Goal: Task Accomplishment & Management: Complete application form

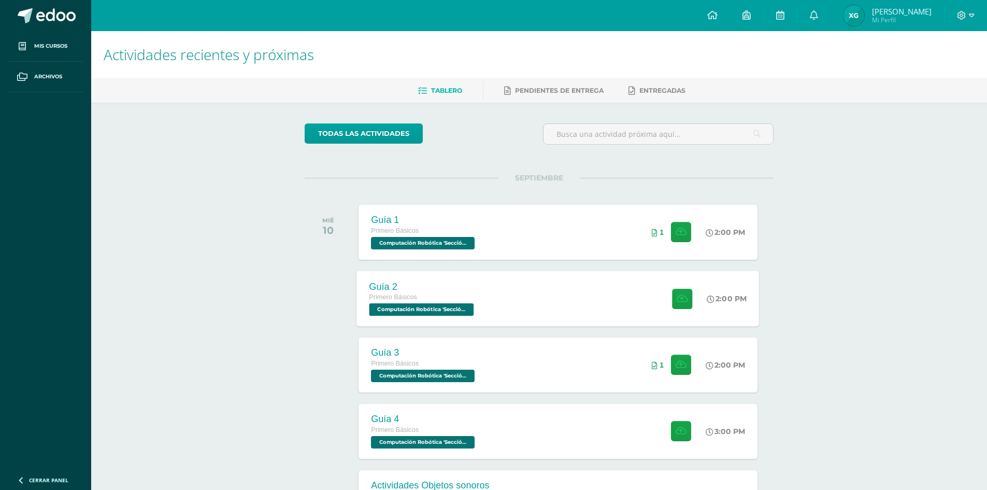
click at [446, 301] on div "Primero Básicos Computación Robótica 'Sección Única'" at bounding box center [423, 304] width 107 height 24
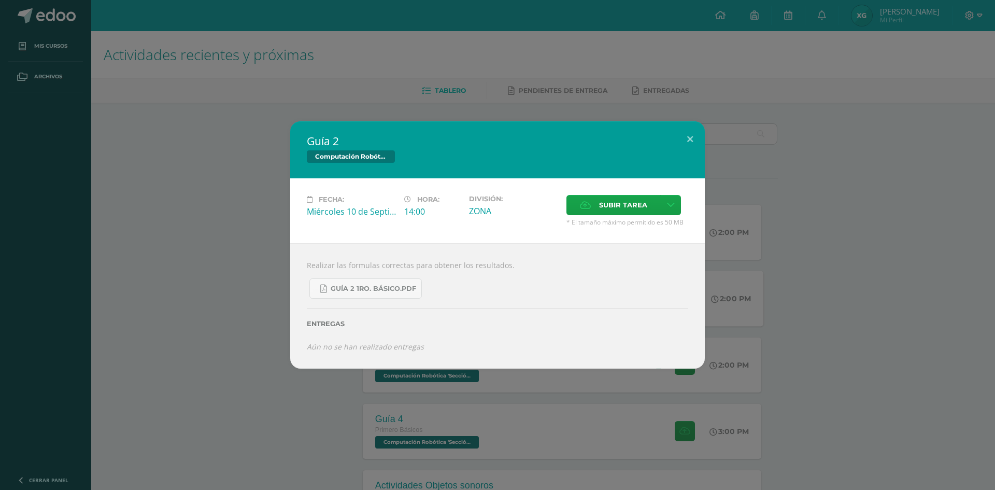
click at [187, 250] on div "Guía 2 Computación Robótica Fecha: Miércoles 10 de Septiembre Hora: 14:00 Divis…" at bounding box center [497, 244] width 987 height 247
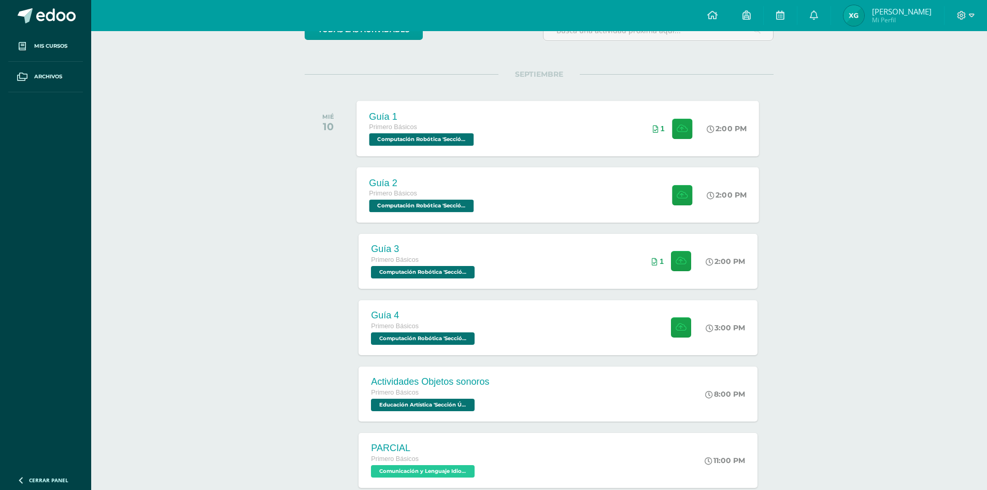
scroll to position [155, 0]
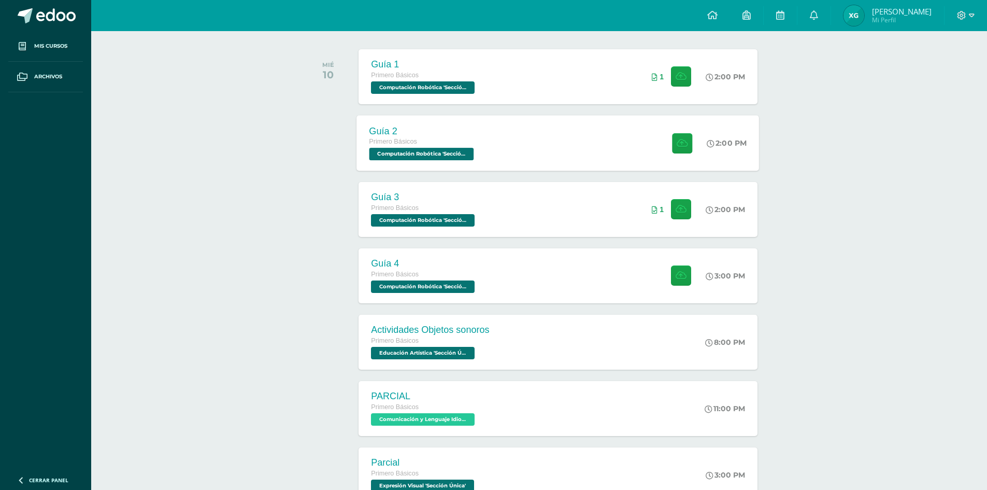
click at [504, 154] on div "Guía 2 Primero Básicos Computación Robótica 'Sección Única' 2:00 PM Guía 2 Comp…" at bounding box center [558, 142] width 403 height 55
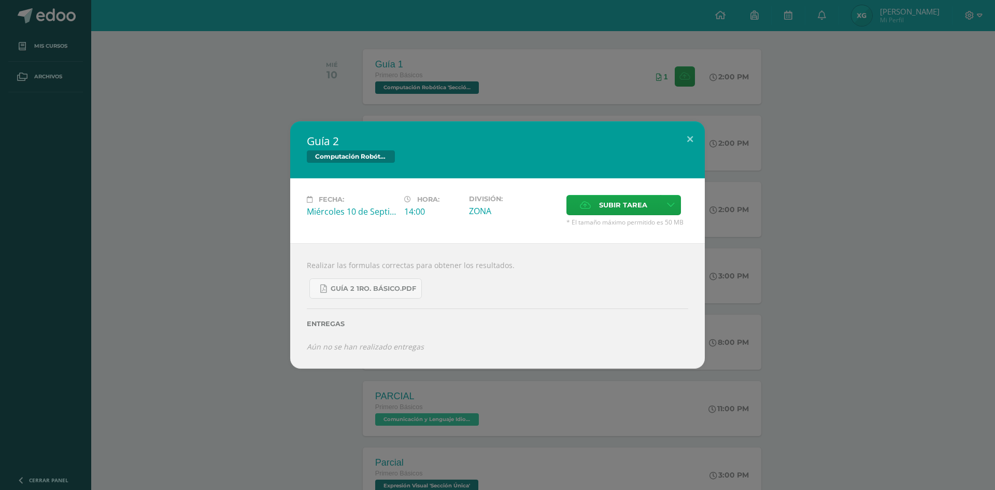
click at [369, 300] on div "Entregas" at bounding box center [497, 320] width 381 height 42
click at [371, 287] on span "Guía 2 1ro. Básico.pdf" at bounding box center [374, 289] width 86 height 8
click at [249, 129] on div "Guía 2 Computación Robótica Fecha: Miércoles 10 de Septiembre Hora: 14:00 Divis…" at bounding box center [497, 244] width 987 height 247
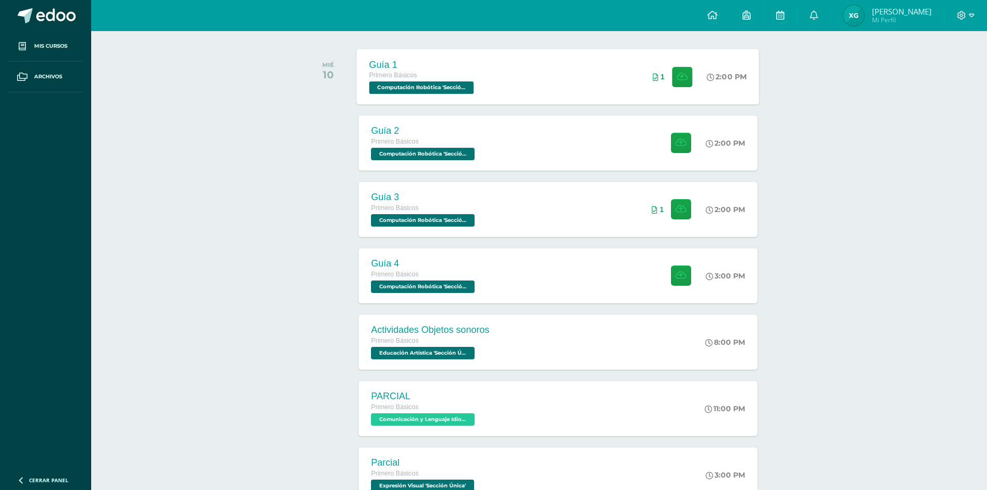
click at [658, 98] on div "1" at bounding box center [673, 76] width 65 height 55
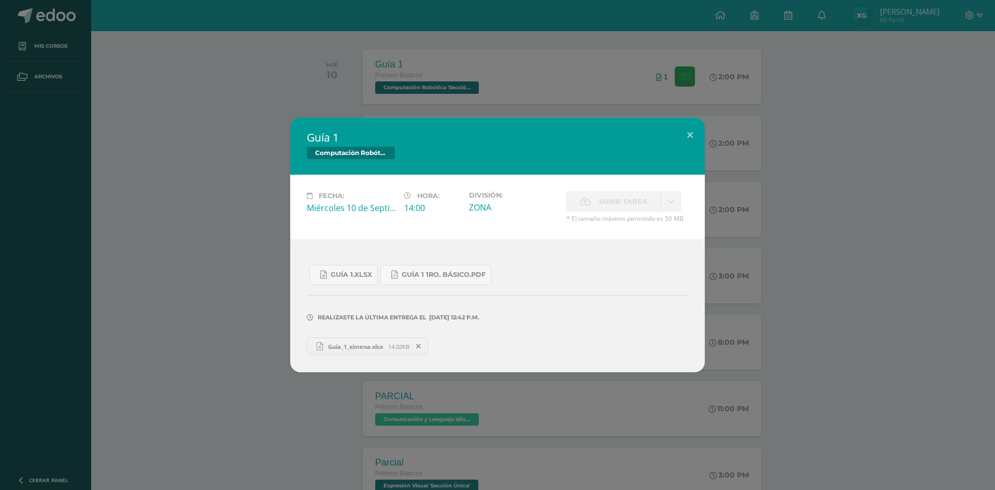
click at [352, 338] on link "Guía_1_ximena.xlsx 14.02KB" at bounding box center [367, 346] width 121 height 18
click at [307, 106] on div "Guía 1 Computación Robótica Fecha: Miércoles 10 de Septiembre Hora: 14:00 Divis…" at bounding box center [497, 245] width 995 height 490
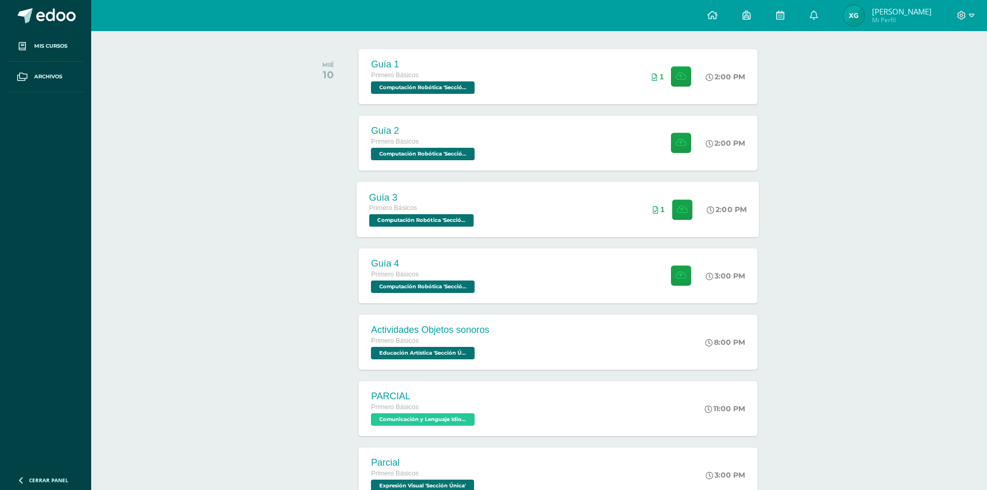
click at [504, 221] on div "Guía 3 Primero Básicos Computación Robótica 'Sección Única' 2:00 PM 1 Guía 3" at bounding box center [558, 208] width 403 height 55
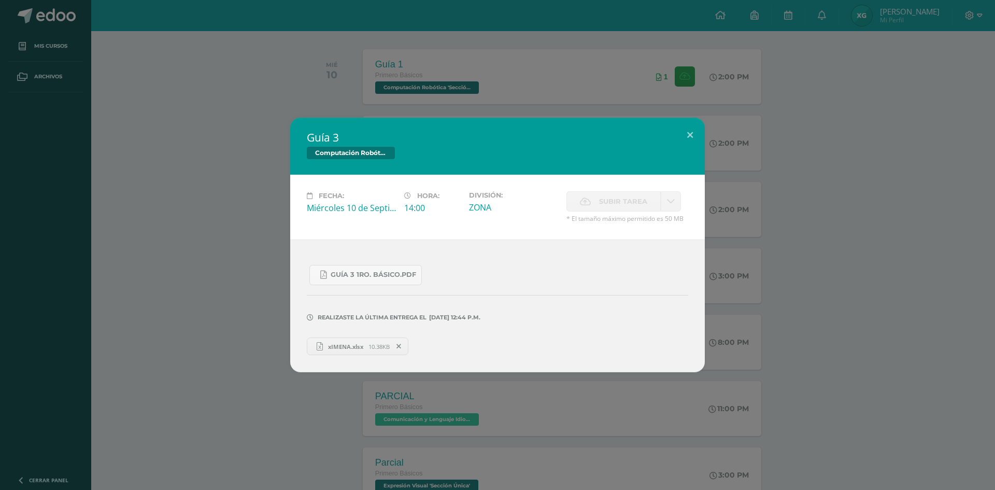
click at [368, 343] on span "10.38KB" at bounding box center [378, 347] width 21 height 8
click at [246, 129] on div "Guía 3 Computación Robótica Fecha: Miércoles 10 de Septiembre Hora: 14:00 Divis…" at bounding box center [497, 245] width 987 height 254
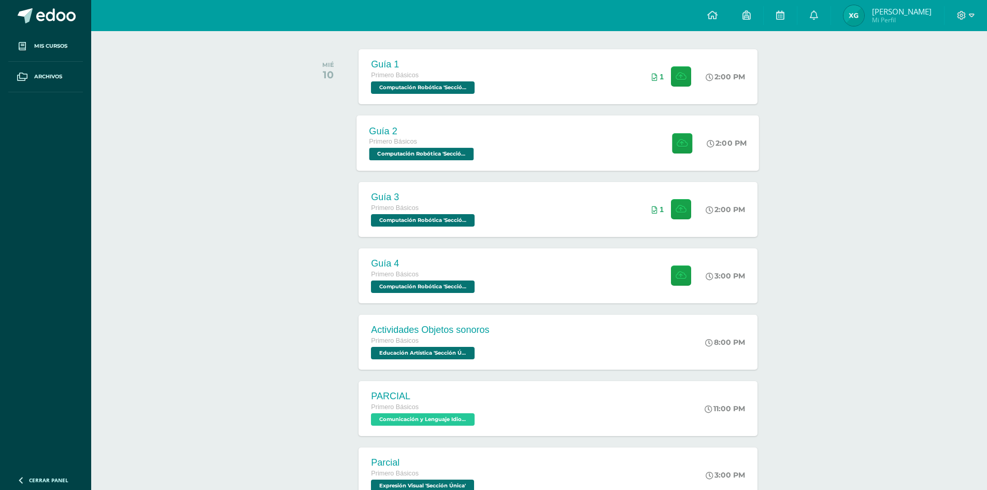
click at [474, 159] on span "Computación Robótica 'Sección Única'" at bounding box center [422, 154] width 105 height 12
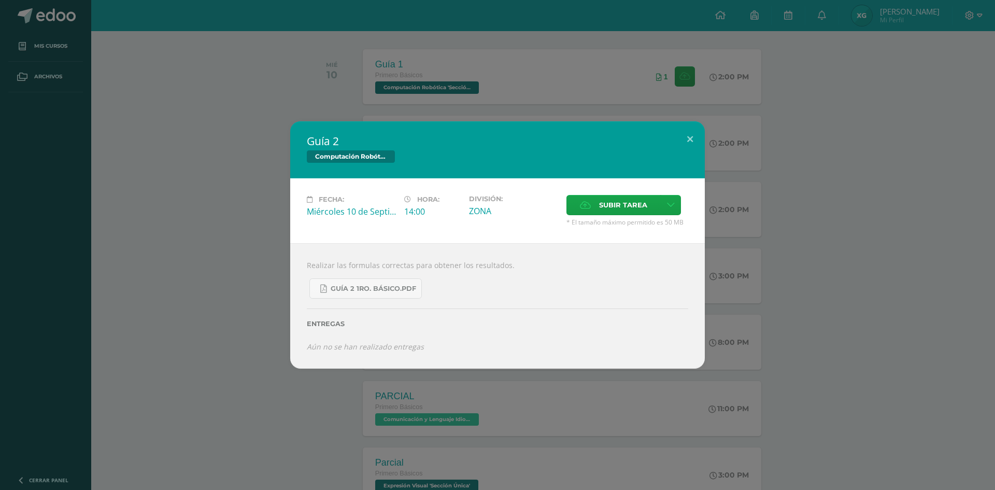
click at [226, 291] on div "Guía 2 Computación Robótica Fecha: Miércoles 10 de Septiembre Hora: 14:00 Divis…" at bounding box center [497, 244] width 987 height 247
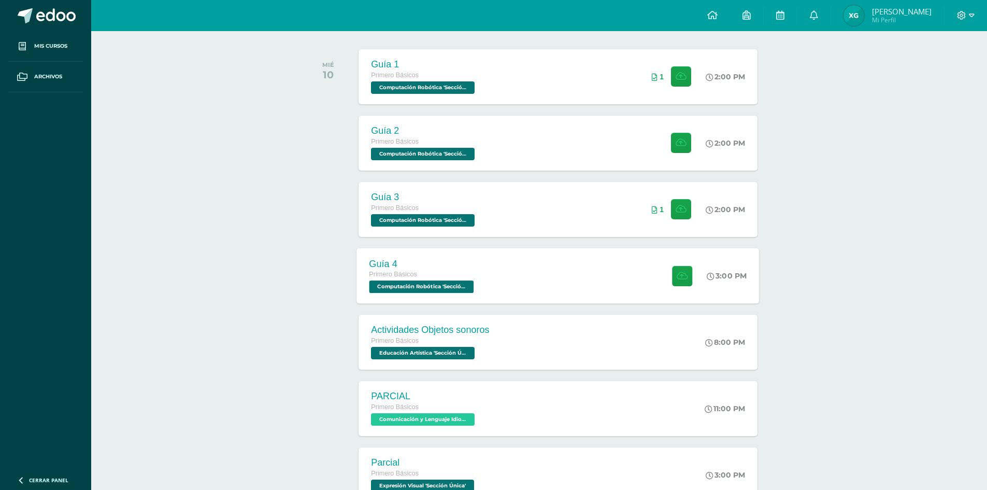
click at [569, 299] on div "Guía 4 Primero Básicos Computación Robótica 'Sección Única' 3:00 PM Guía 4 Comp…" at bounding box center [558, 275] width 403 height 55
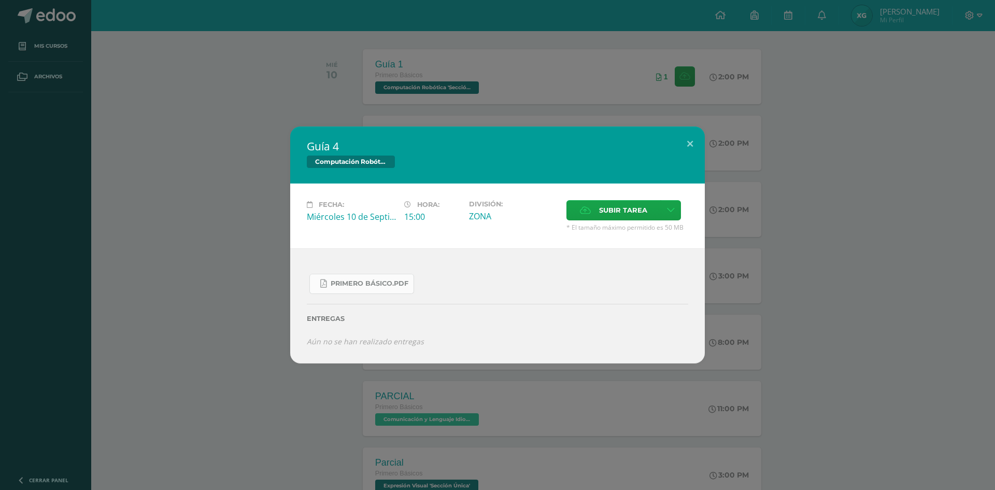
drag, startPoint x: 363, startPoint y: 279, endPoint x: 354, endPoint y: 287, distance: 11.7
click at [354, 287] on span "PRIMERO básico.pdf" at bounding box center [370, 283] width 78 height 8
click at [642, 207] on span "Subir tarea" at bounding box center [623, 210] width 48 height 19
click at [0, 0] on input "Subir tarea" at bounding box center [0, 0] width 0 height 0
click at [619, 207] on span "Subir tarea" at bounding box center [623, 210] width 48 height 19
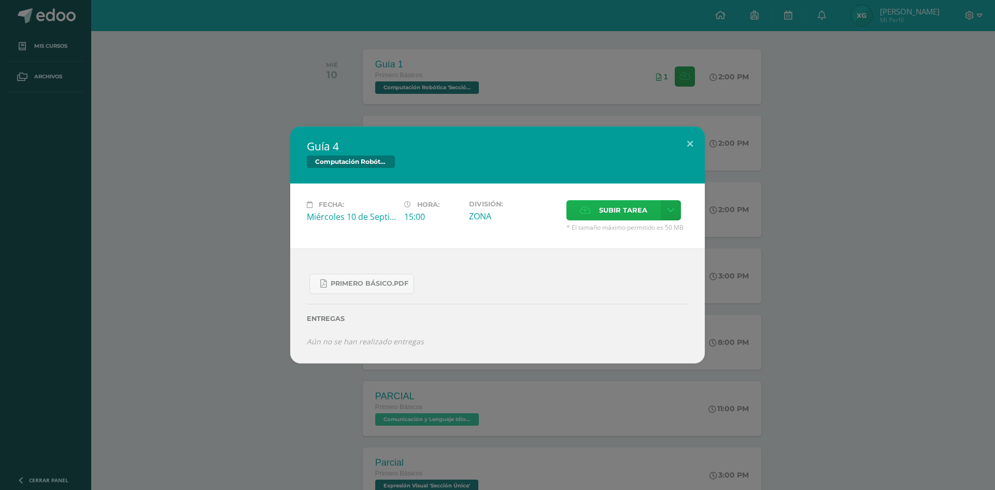
click at [0, 0] on input "Subir tarea" at bounding box center [0, 0] width 0 height 0
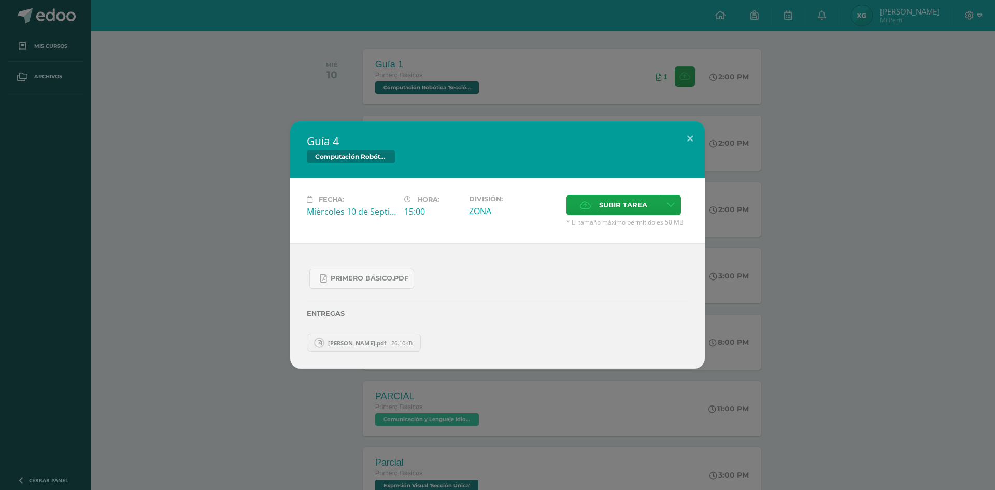
click at [343, 342] on span "XIMENA.pdf" at bounding box center [357, 343] width 68 height 8
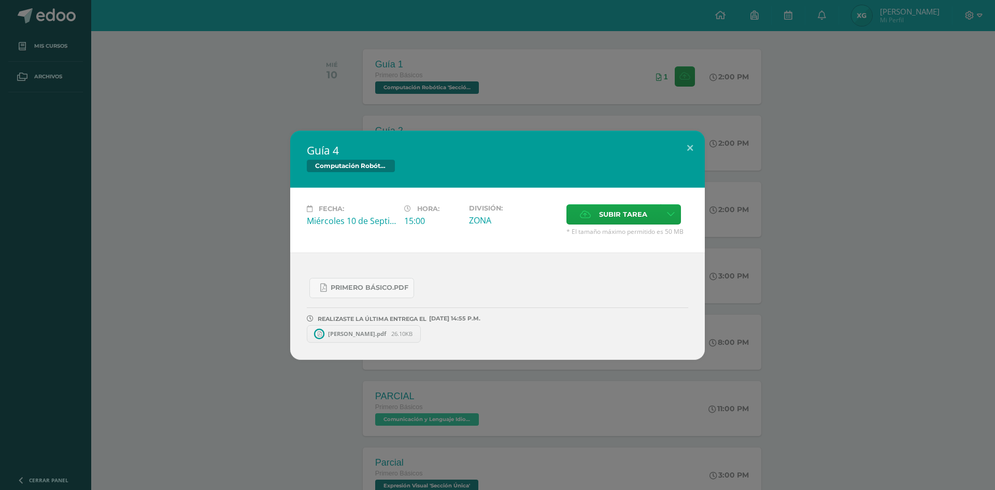
click at [343, 342] on link "XIMENA.pdf 26.10KB" at bounding box center [364, 334] width 114 height 18
click at [419, 331] on icon at bounding box center [421, 333] width 5 height 7
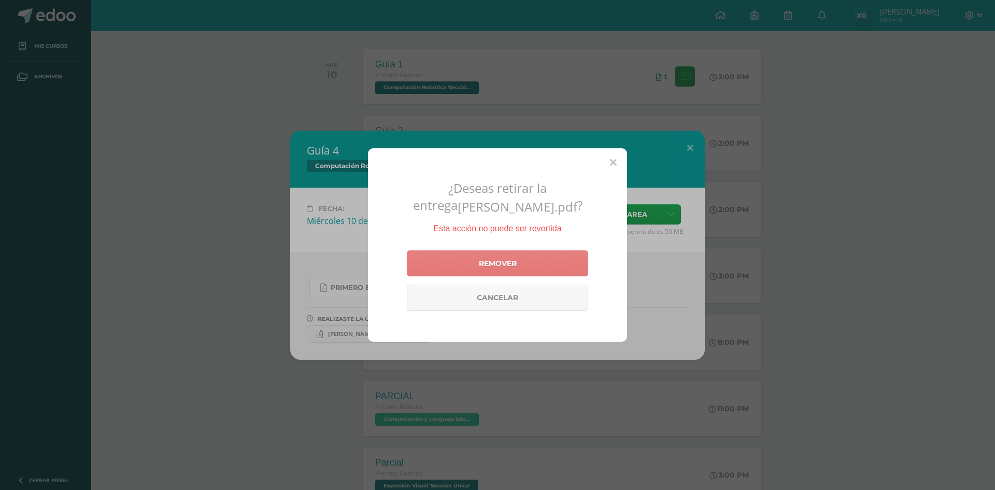
click at [549, 250] on link "Remover" at bounding box center [497, 263] width 181 height 26
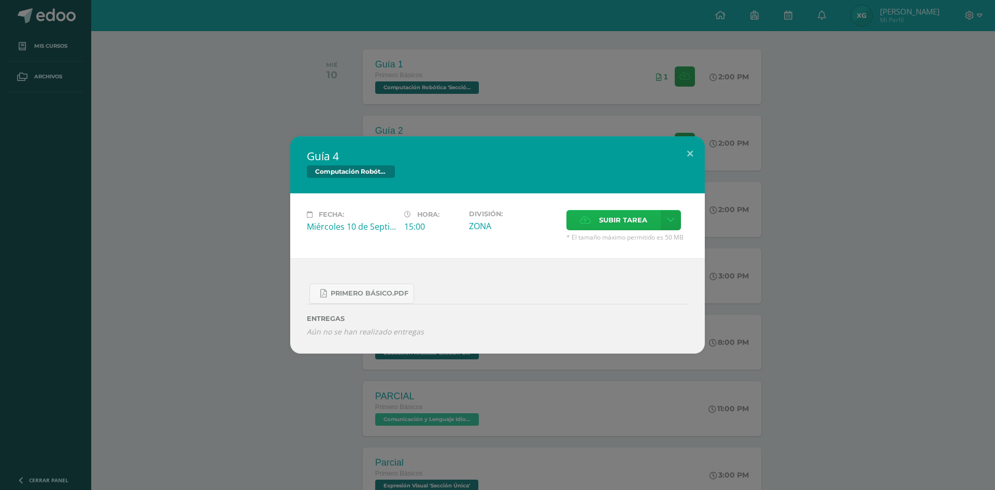
click at [608, 229] on span "Subir tarea" at bounding box center [623, 219] width 48 height 19
click at [0, 0] on input "Subir tarea" at bounding box center [0, 0] width 0 height 0
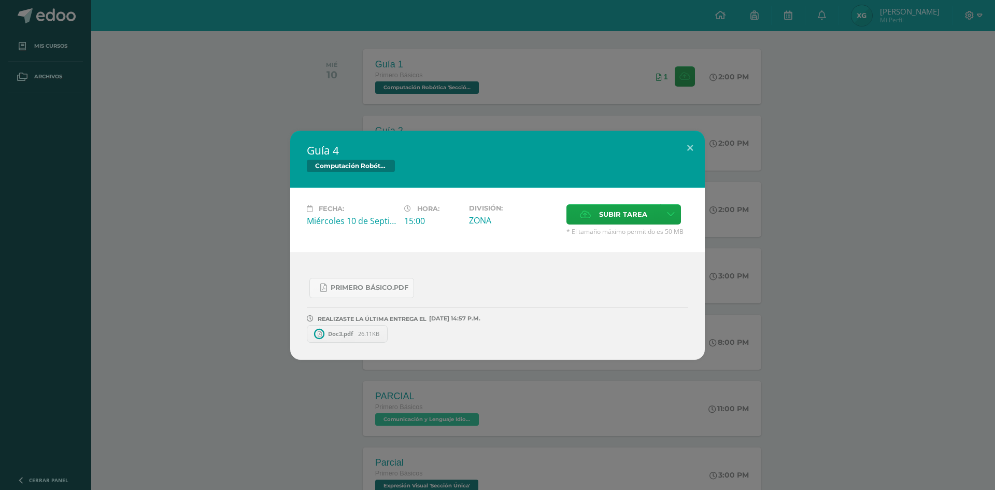
click at [334, 332] on span "Doc3.pdf" at bounding box center [340, 334] width 35 height 8
click at [338, 288] on span "PRIMERO básico.pdf" at bounding box center [370, 287] width 78 height 8
click at [617, 220] on span "Subir tarea" at bounding box center [623, 214] width 48 height 19
click at [0, 0] on input "Subir tarea" at bounding box center [0, 0] width 0 height 0
click at [433, 327] on link "tarea.docx 28.40KB" at bounding box center [444, 334] width 87 height 18
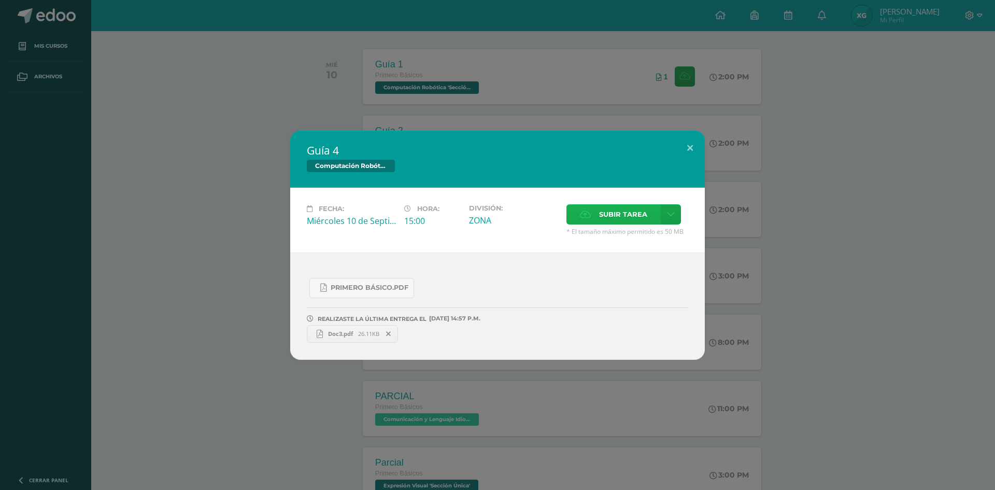
click at [655, 205] on label "Subir tarea" at bounding box center [613, 214] width 94 height 20
click at [0, 0] on input "Subir tarea" at bounding box center [0, 0] width 0 height 0
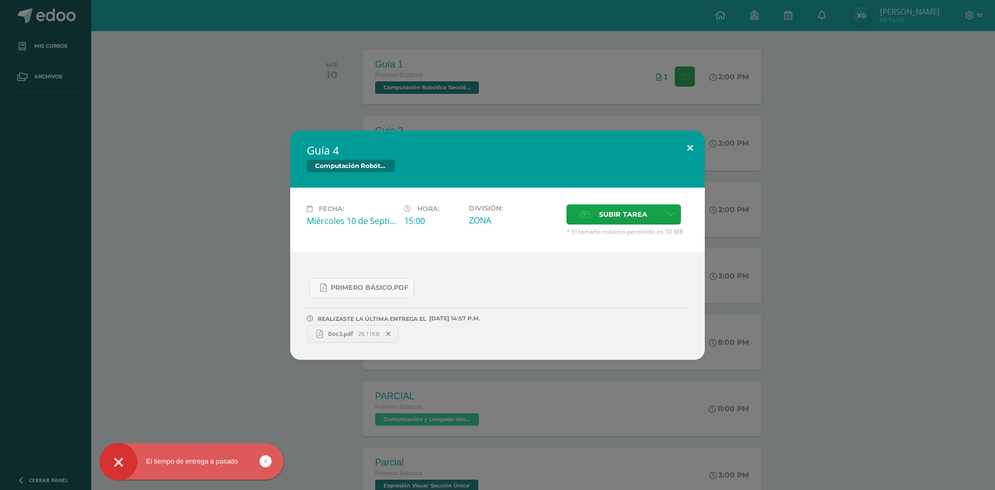
click at [694, 137] on button at bounding box center [690, 148] width 30 height 35
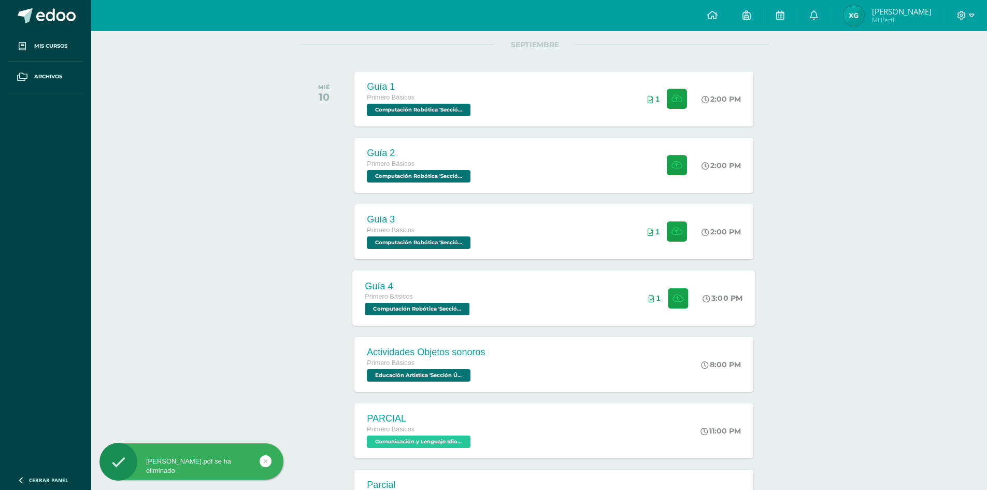
scroll to position [52, 4]
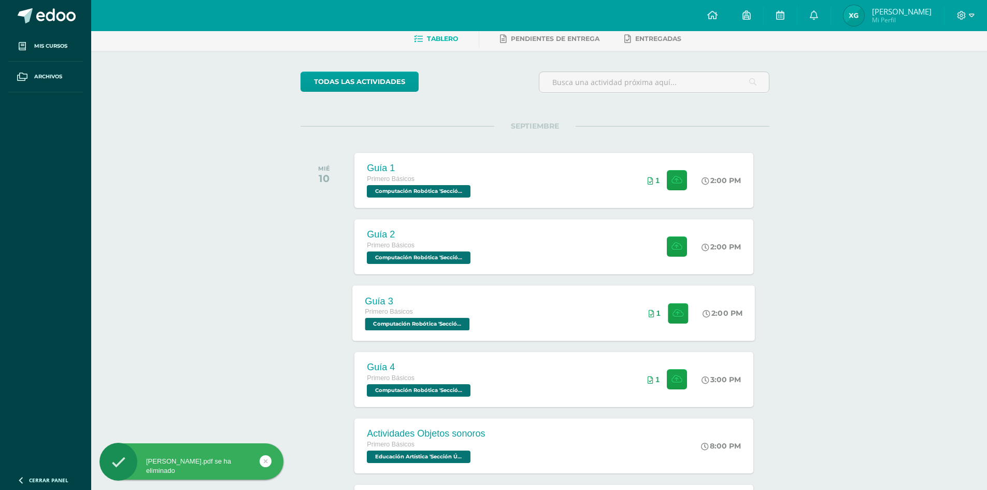
click at [615, 311] on div "Guía 3 Primero Básicos Computación Robótica 'Sección Única' 2:00 PM 1 Guía 3" at bounding box center [554, 312] width 403 height 55
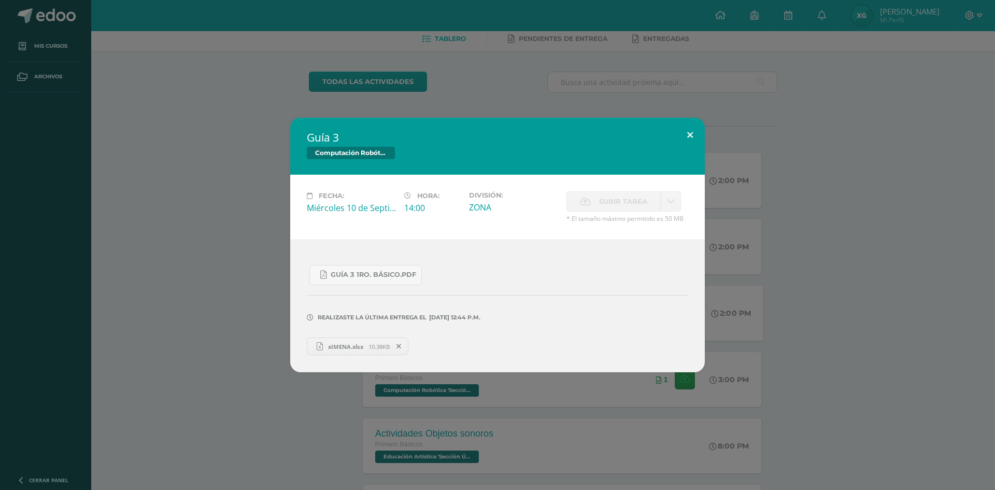
click at [691, 126] on button at bounding box center [690, 135] width 30 height 35
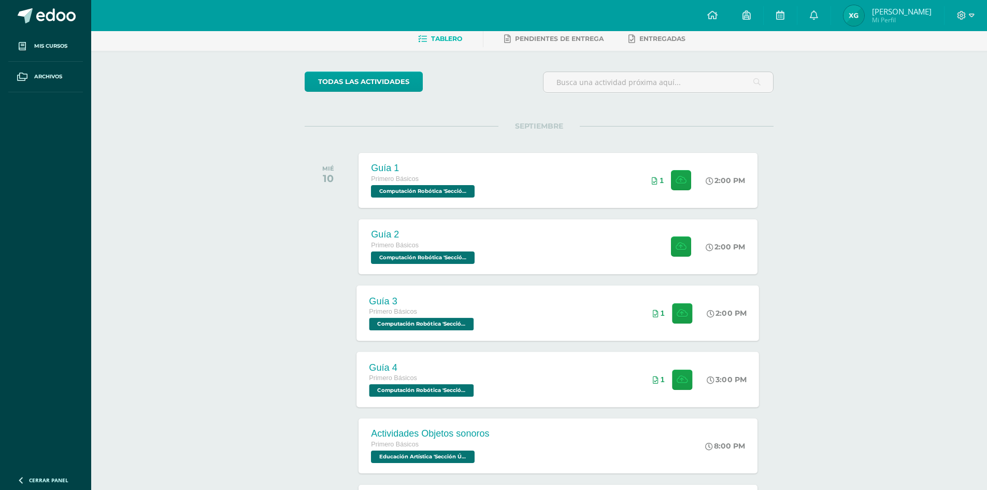
click at [546, 364] on div "Guía 4 Primero Básicos Computación Robótica 'Sección Única' 3:00 PM 1 Guía 4" at bounding box center [558, 378] width 403 height 55
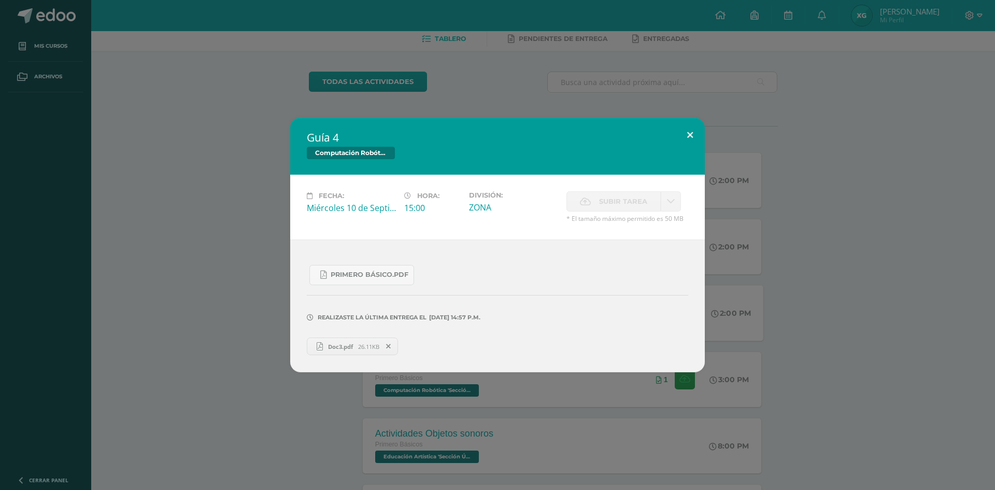
click at [685, 135] on button at bounding box center [690, 135] width 30 height 35
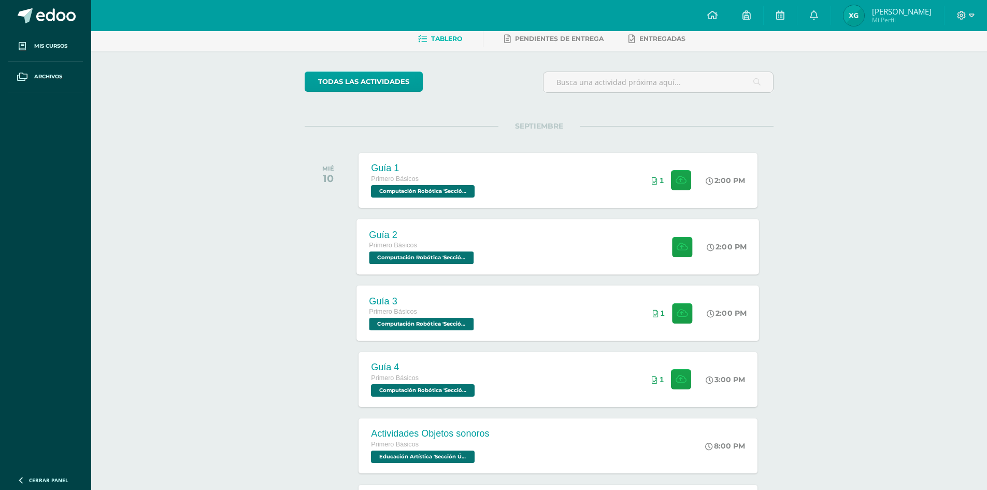
click at [581, 252] on div "Guía 2 Primero Básicos Computación Robótica 'Sección Única' 2:00 PM Guía 2 Comp…" at bounding box center [558, 246] width 403 height 55
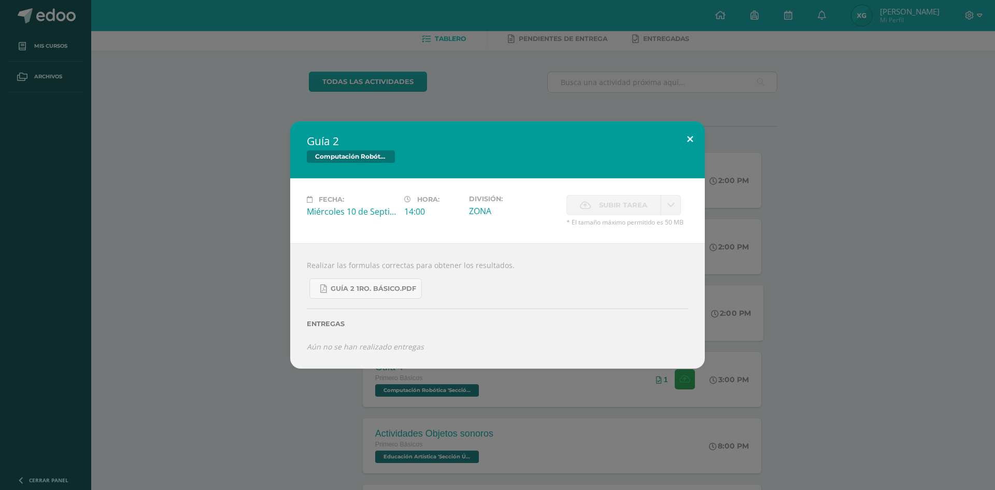
click at [695, 124] on button at bounding box center [690, 138] width 30 height 35
